Goal: Task Accomplishment & Management: Manage account settings

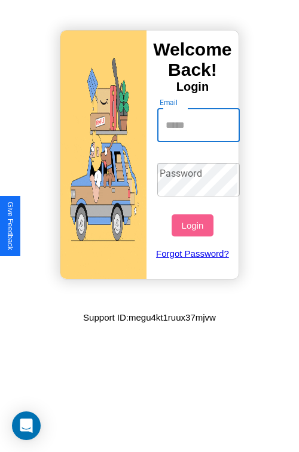
click at [199, 125] on input "Email" at bounding box center [198, 125] width 83 height 33
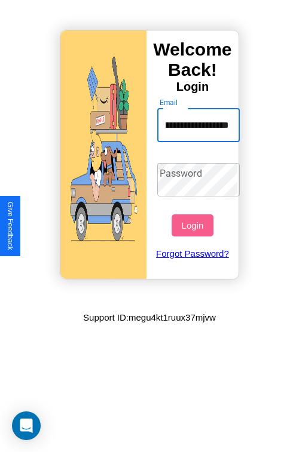
scroll to position [0, 41]
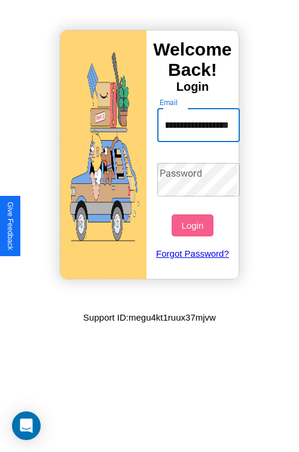
type input "**********"
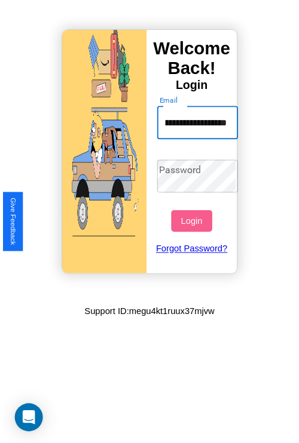
scroll to position [0, 0]
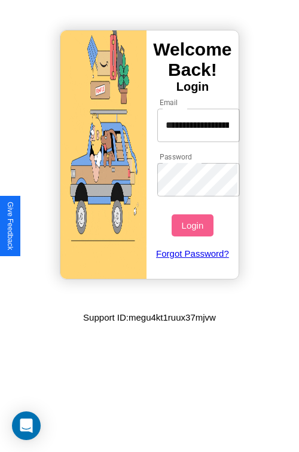
click at [194, 225] on button "Login" at bounding box center [191, 225] width 41 height 22
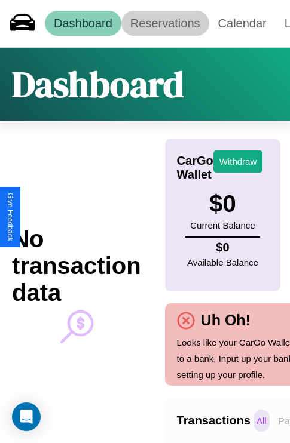
click at [165, 23] on link "Reservations" at bounding box center [165, 23] width 88 height 25
